Goal: Information Seeking & Learning: Learn about a topic

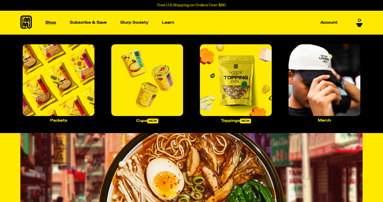
scroll to position [0, 0]
click at [48, 23] on p "Shop" at bounding box center [50, 23] width 11 height 4
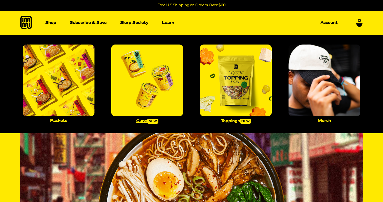
click at [156, 76] on img "Main navigation" at bounding box center [147, 81] width 72 height 72
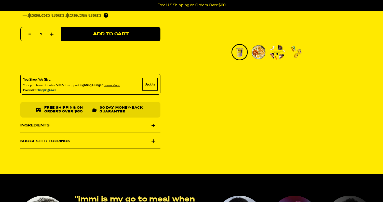
scroll to position [167, 0]
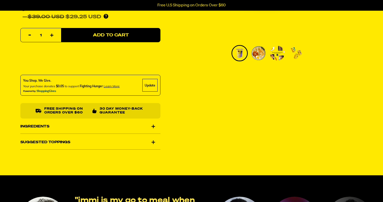
click at [151, 141] on div "Suggested Toppings" at bounding box center [90, 142] width 140 height 14
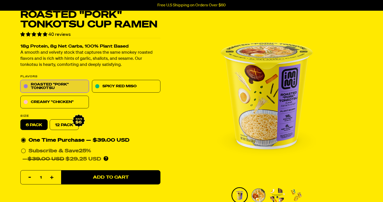
scroll to position [24, 0]
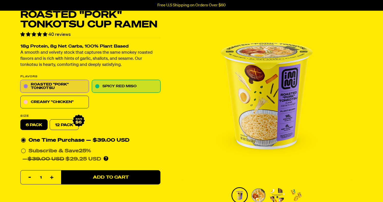
click at [143, 82] on link "Spicy Red Miso" at bounding box center [126, 86] width 69 height 13
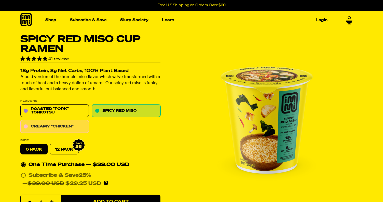
click at [59, 127] on link "Creamy "Chicken"" at bounding box center [54, 127] width 69 height 13
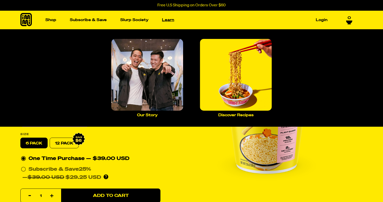
click at [163, 20] on link "Learn" at bounding box center [168, 20] width 16 height 8
click at [219, 61] on img "Main navigation" at bounding box center [236, 75] width 72 height 72
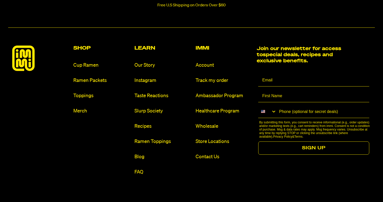
scroll to position [613, 0]
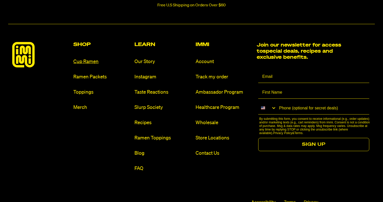
click at [82, 63] on link "Cup Ramen" at bounding box center [101, 61] width 57 height 7
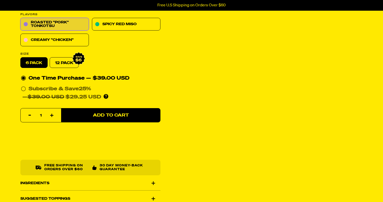
scroll to position [87, 0]
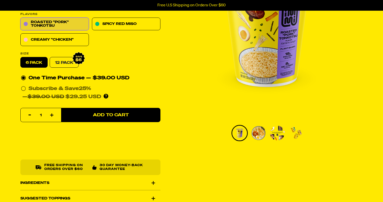
click at [61, 63] on link "12 Pack" at bounding box center [64, 62] width 29 height 11
radio input "false"
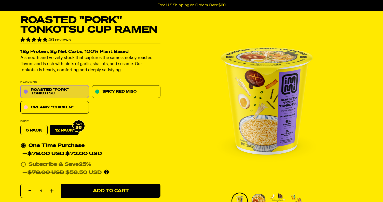
scroll to position [17, 0]
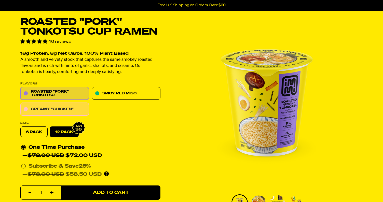
click at [39, 108] on link "Creamy "Chicken"" at bounding box center [54, 109] width 69 height 13
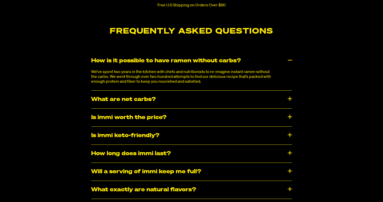
scroll to position [1989, 0]
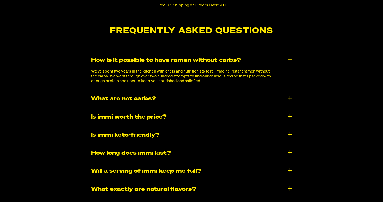
click at [290, 151] on div "How long does immi last?" at bounding box center [191, 154] width 201 height 18
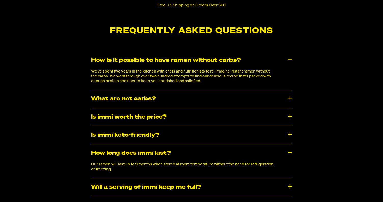
click at [290, 151] on div "How long does immi last?" at bounding box center [191, 154] width 201 height 18
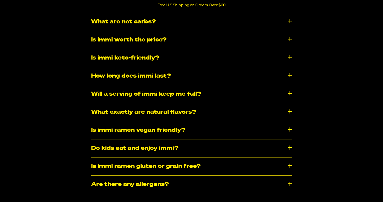
scroll to position [2071, 0]
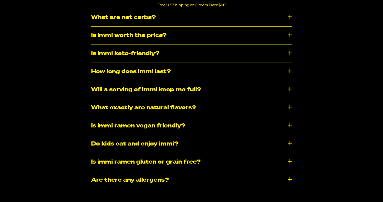
click at [287, 159] on div "Is immi ramen gluten or grain free?" at bounding box center [191, 162] width 201 height 18
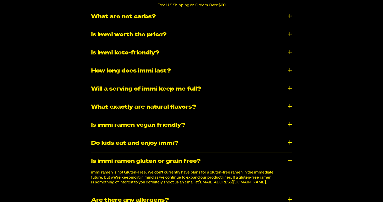
scroll to position [2072, 0]
click at [287, 159] on div "Is immi ramen gluten or grain free?" at bounding box center [191, 162] width 201 height 18
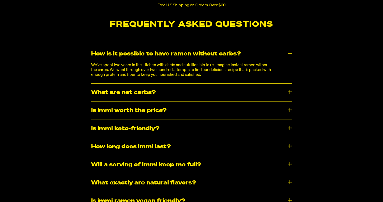
scroll to position [1996, 0]
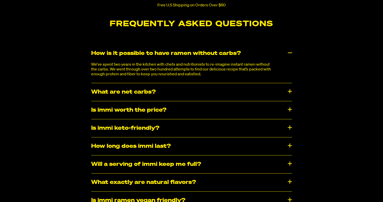
click at [290, 90] on div "What are net carbs?" at bounding box center [191, 92] width 201 height 18
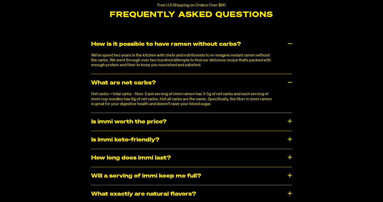
scroll to position [2006, 0]
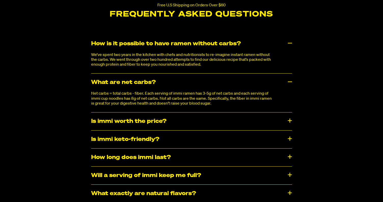
click at [290, 121] on div "Is immi worth the price?" at bounding box center [191, 122] width 201 height 18
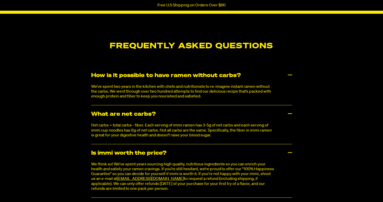
scroll to position [2023, 0]
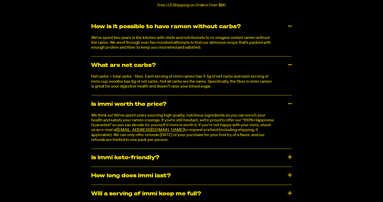
click at [289, 158] on div "Is immi keto-friendly?" at bounding box center [191, 158] width 201 height 18
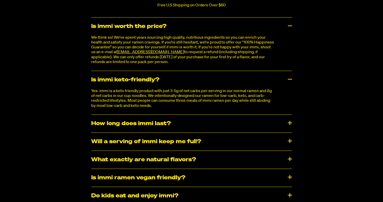
scroll to position [2101, 0]
click at [289, 141] on div "Will a serving of immi keep me full?" at bounding box center [191, 142] width 201 height 18
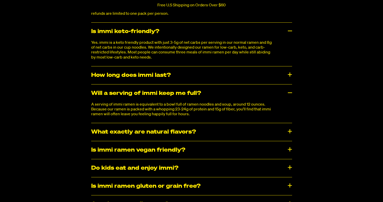
scroll to position [2149, 0]
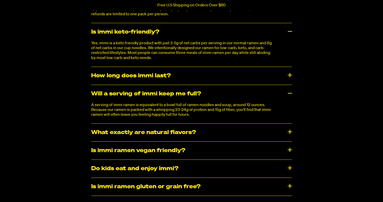
click at [291, 131] on div "What exactly are natural flavors?" at bounding box center [191, 133] width 201 height 18
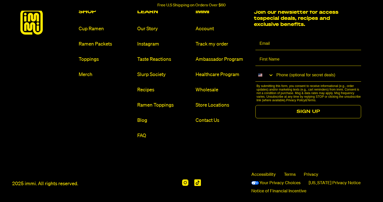
scroll to position [2694, 0]
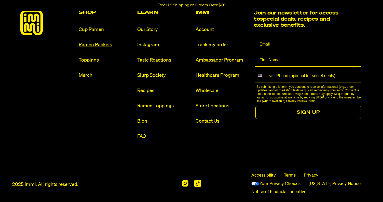
click at [82, 42] on link "Ramen Packets" at bounding box center [106, 45] width 54 height 7
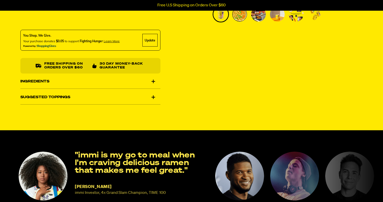
scroll to position [209, 0]
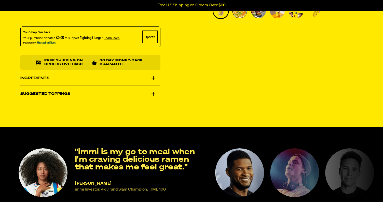
drag, startPoint x: 168, startPoint y: 92, endPoint x: 164, endPoint y: 98, distance: 7.2
click at [154, 95] on div "Suggested Toppings" at bounding box center [90, 94] width 140 height 14
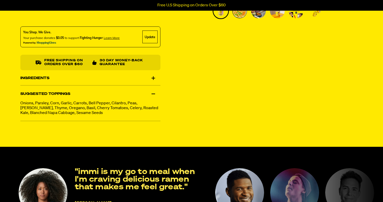
click at [154, 95] on div "Suggested Toppings" at bounding box center [90, 94] width 140 height 14
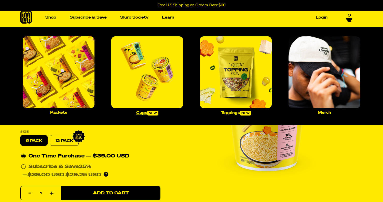
scroll to position [3, 0]
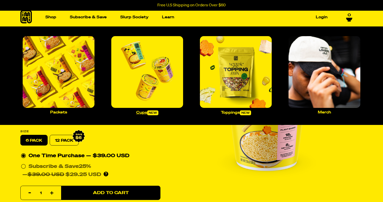
click at [132, 90] on img "Main navigation" at bounding box center [147, 72] width 72 height 72
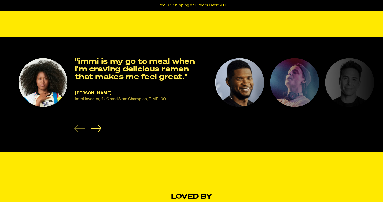
scroll to position [302, 0]
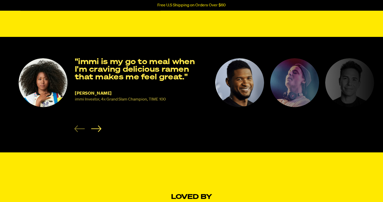
click at [102, 132] on li "NAOMI OSAKA immi Investor, 4x Grand Slam Champion, TIME 100 "immi is my go to m…" at bounding box center [113, 95] width 191 height 74
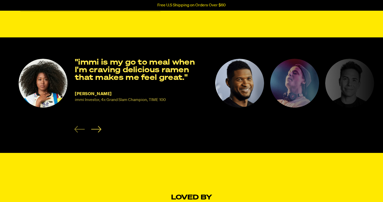
click at [99, 133] on icon "Next slide" at bounding box center [96, 129] width 10 height 7
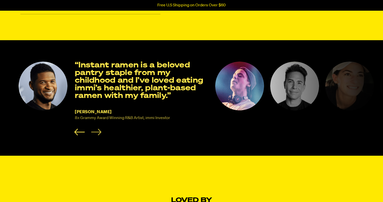
scroll to position [302, 0]
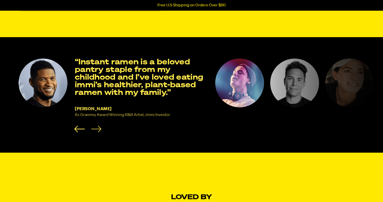
click at [99, 133] on icon "Next slide" at bounding box center [96, 129] width 10 height 7
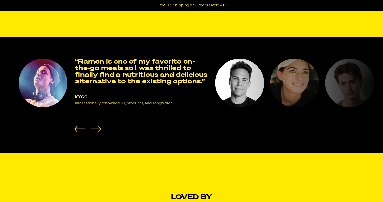
scroll to position [301, 0]
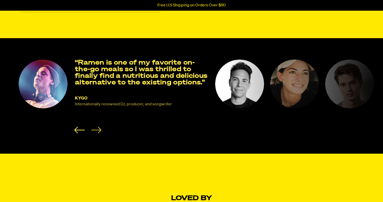
click at [99, 133] on icon "Next slide" at bounding box center [96, 130] width 10 height 7
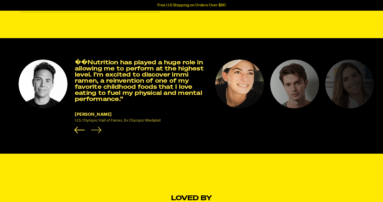
click at [99, 133] on icon "Next slide" at bounding box center [96, 130] width 10 height 7
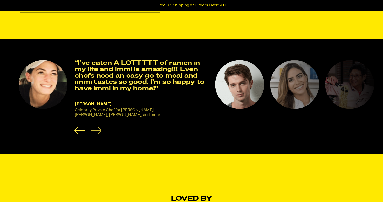
scroll to position [301, 0]
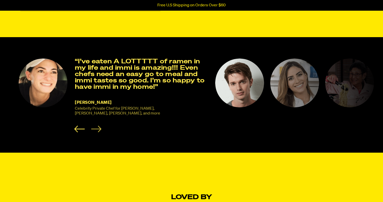
click at [99, 133] on icon "Next slide" at bounding box center [96, 129] width 10 height 7
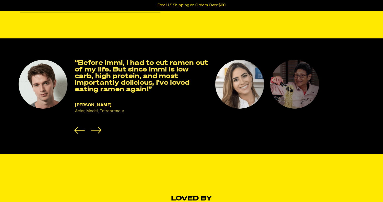
scroll to position [301, 0]
click at [80, 133] on icon "Previous slide" at bounding box center [79, 130] width 10 height 7
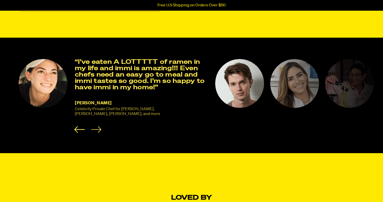
click at [91, 132] on icon "Next slide" at bounding box center [96, 129] width 10 height 7
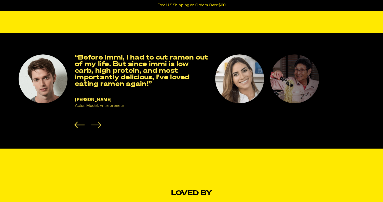
click at [91, 132] on section "NAOMI OSAKA immi Investor, 4x Grand Slam Champion, TIME 100 "immi is my go to m…" at bounding box center [191, 91] width 383 height 116
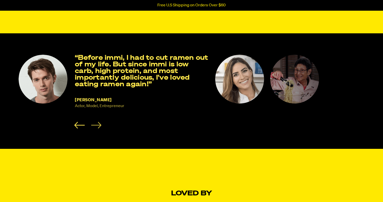
scroll to position [305, 0]
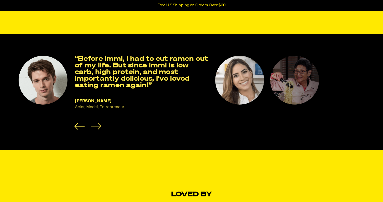
click at [94, 130] on icon "Next slide" at bounding box center [96, 126] width 10 height 7
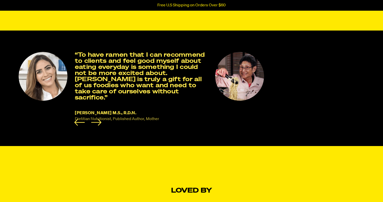
scroll to position [312, 0]
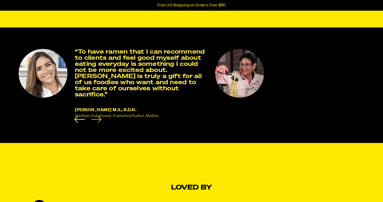
click at [98, 123] on icon "Next slide" at bounding box center [96, 119] width 10 height 7
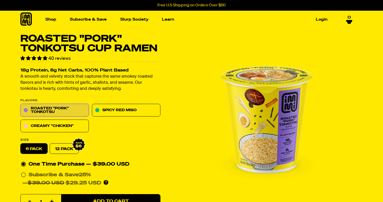
scroll to position [0, 0]
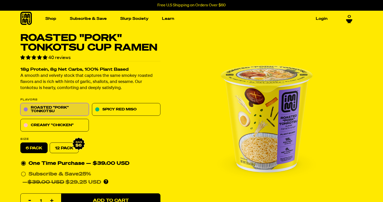
click at [30, 21] on icon at bounding box center [25, 18] width 11 height 13
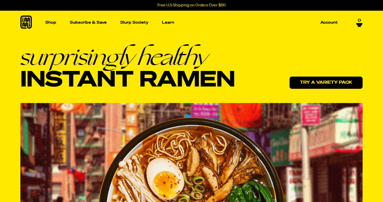
scroll to position [0, 0]
click at [297, 81] on link "Try a variety pack" at bounding box center [326, 83] width 73 height 12
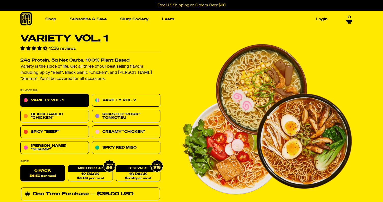
scroll to position [1, 0]
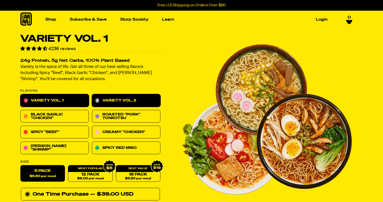
click at [126, 100] on link "Variety Vol. 2" at bounding box center [126, 101] width 69 height 13
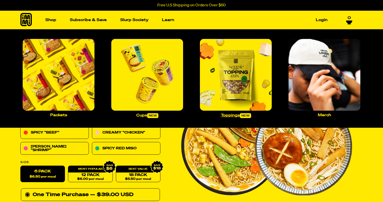
click at [256, 89] on img "Main navigation" at bounding box center [236, 75] width 72 height 72
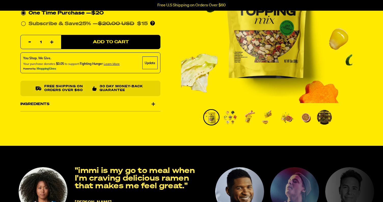
scroll to position [103, 0]
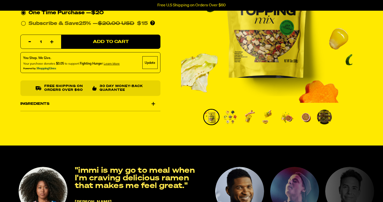
click at [77, 103] on div "Ingredients" at bounding box center [90, 104] width 140 height 14
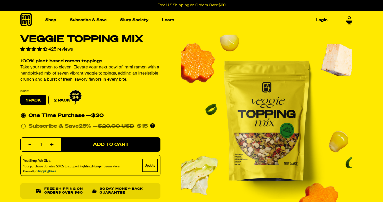
scroll to position [0, 0]
click at [127, 18] on link "Slurp Society" at bounding box center [134, 20] width 32 height 8
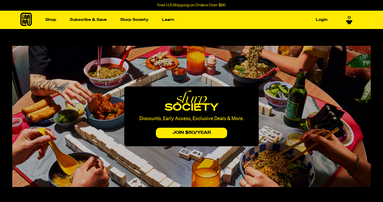
scroll to position [0, 0]
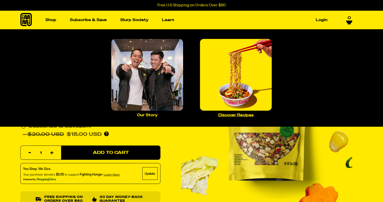
click at [214, 81] on img "Main navigation" at bounding box center [236, 75] width 72 height 72
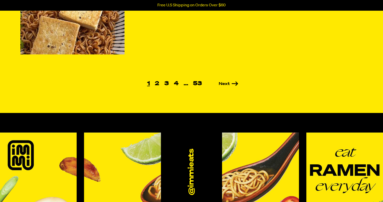
scroll to position [410, 0]
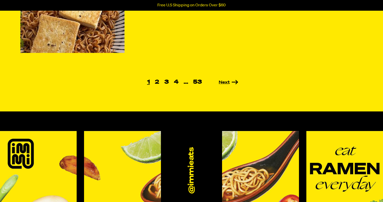
click at [223, 83] on link "Next" at bounding box center [222, 83] width 34 height 4
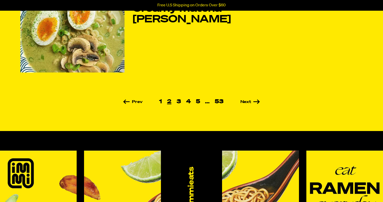
scroll to position [391, 0]
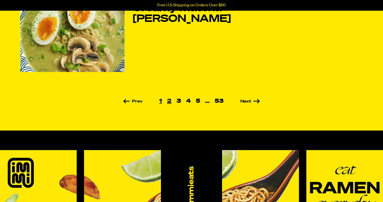
click at [163, 103] on link "1" at bounding box center [161, 102] width 8 height 6
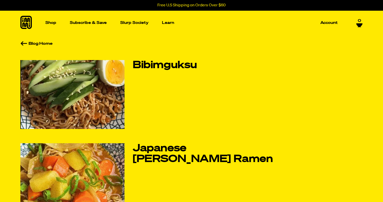
scroll to position [5, 0]
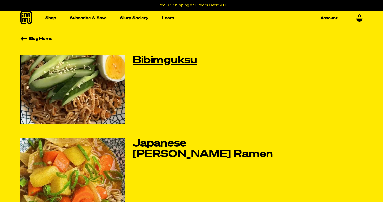
click at [156, 62] on link "Bibimguksu" at bounding box center [203, 60] width 141 height 11
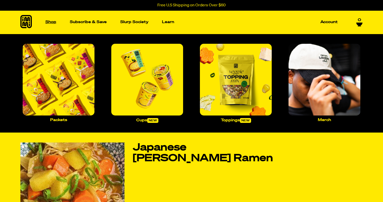
scroll to position [1, 0]
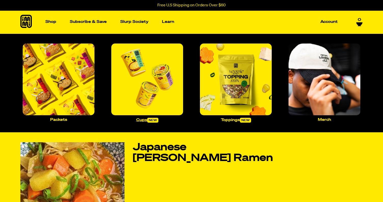
click at [126, 62] on img "Main navigation" at bounding box center [147, 80] width 72 height 72
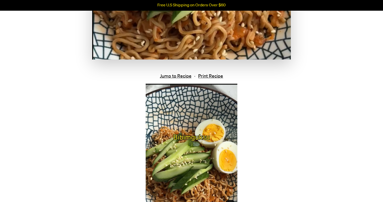
scroll to position [145, 0]
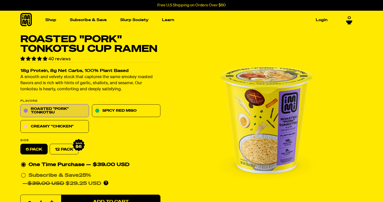
click at [250, 89] on img "1 of 4" at bounding box center [266, 120] width 171 height 171
click at [259, 81] on img "1 of 4" at bounding box center [266, 120] width 171 height 171
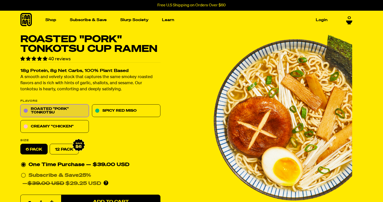
drag, startPoint x: 259, startPoint y: 81, endPoint x: 101, endPoint y: 27, distance: 166.8
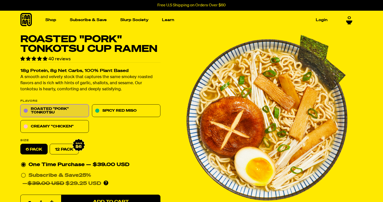
drag, startPoint x: 170, startPoint y: 59, endPoint x: 105, endPoint y: 152, distance: 113.1
click at [105, 151] on div "Roasted "Pork" Tonkotsu Cup Ramen 40 reviews 18g Protein, 8g Net Carbs, 100% Pl…" at bounding box center [191, 177] width 367 height 284
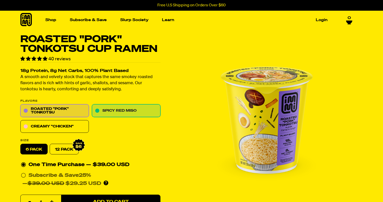
click at [112, 111] on link "Spicy Red Miso" at bounding box center [126, 111] width 69 height 13
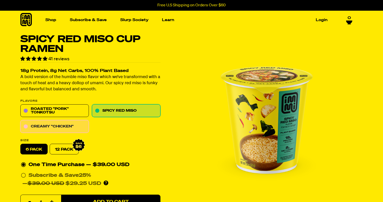
click at [69, 125] on link "Creamy "Chicken"" at bounding box center [54, 127] width 69 height 13
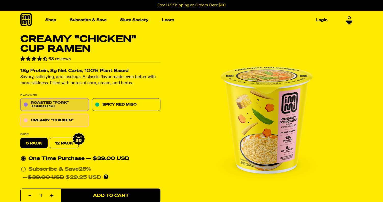
click at [62, 107] on link "Roasted "Pork" Tonkotsu" at bounding box center [54, 105] width 69 height 13
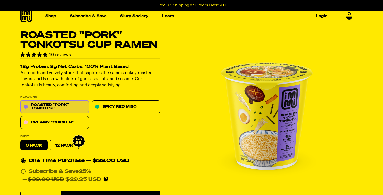
scroll to position [4, 0]
